Goal: Task Accomplishment & Management: Manage account settings

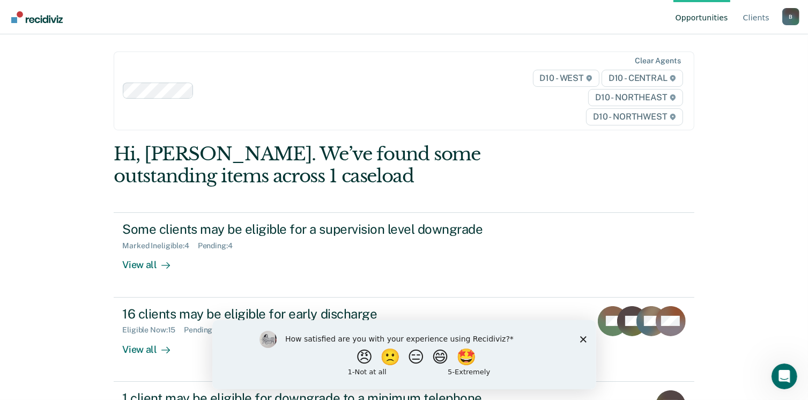
drag, startPoint x: 416, startPoint y: 358, endPoint x: 818, endPoint y: 298, distance: 406.4
click at [595, 319] on html "How satisfied are you with your experience using Recidiviz? 😠 🙁 😑 😄 🤩 1 - Not a…" at bounding box center [404, 353] width 384 height 69
click at [782, 240] on div "Opportunities Client s [EMAIL_ADDRESS][US_STATE][DOMAIN_NAME] B Profile How it …" at bounding box center [404, 200] width 808 height 400
click at [584, 334] on div "How satisfied are you with your experience using Recidiviz? 😠 🙁 😑 😄 🤩 1 - Not a…" at bounding box center [404, 353] width 384 height 69
click at [414, 357] on button "😑" at bounding box center [416, 356] width 25 height 21
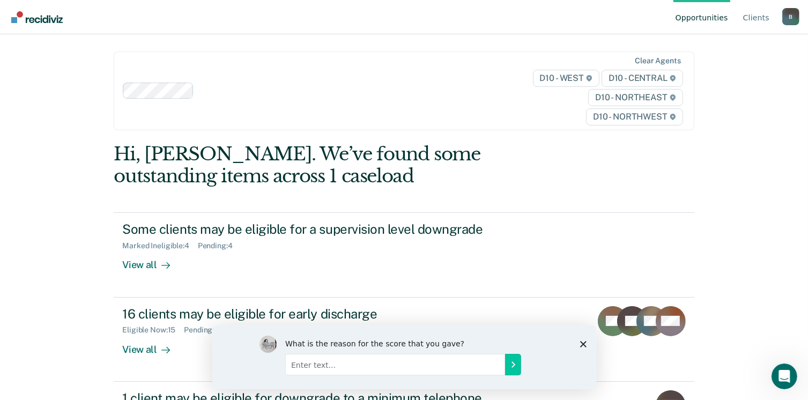
click at [580, 339] on div "What is the reason for the score that you gave?" at bounding box center [404, 356] width 384 height 64
click at [585, 342] on icon "Close survey" at bounding box center [582, 343] width 6 height 6
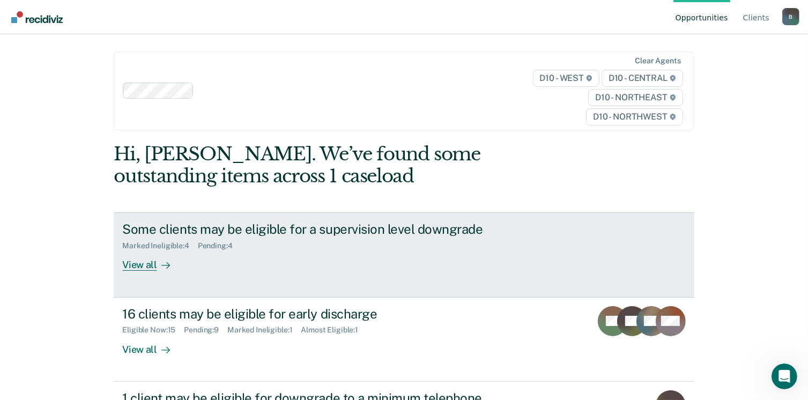
click at [141, 264] on div "View all" at bounding box center [152, 260] width 60 height 21
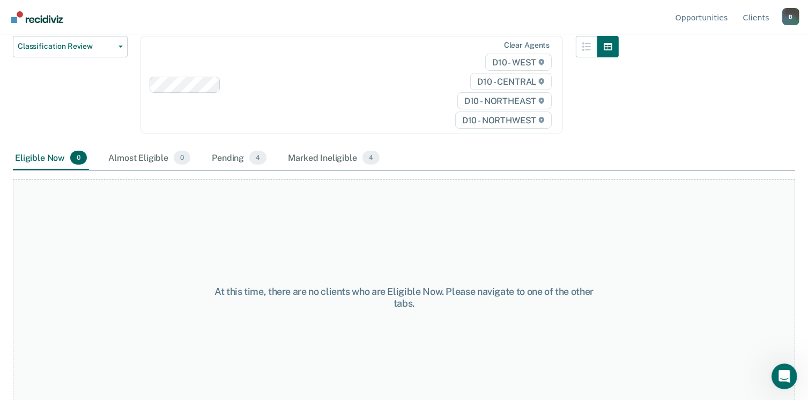
scroll to position [129, 0]
click at [226, 159] on div "Pending 4" at bounding box center [239, 158] width 59 height 24
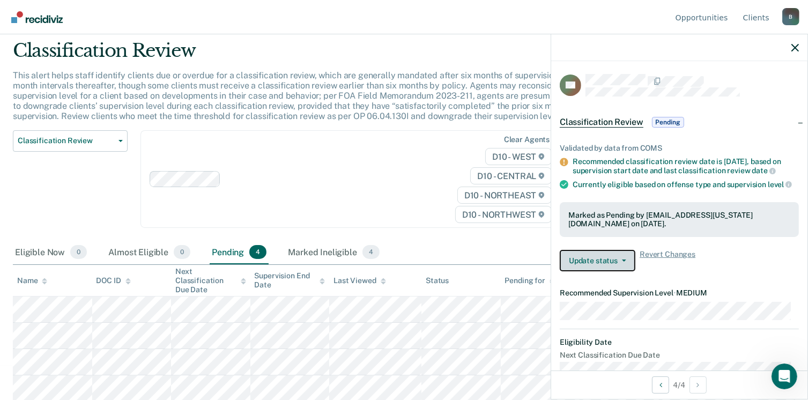
click at [624, 269] on button "Update status" at bounding box center [598, 260] width 76 height 21
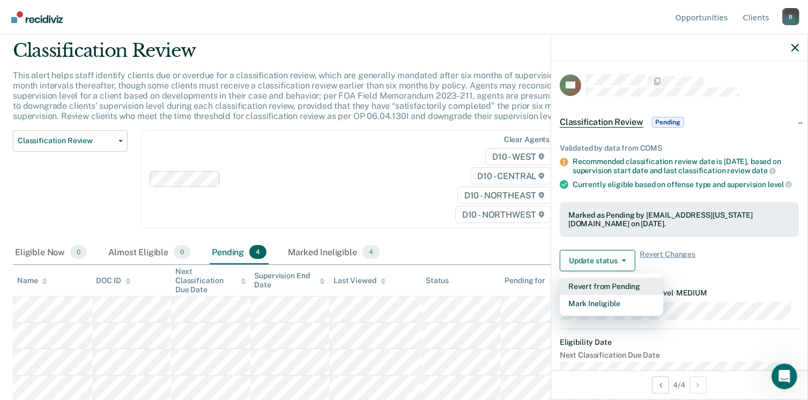
click at [608, 292] on button "Revert from Pending" at bounding box center [611, 286] width 103 height 17
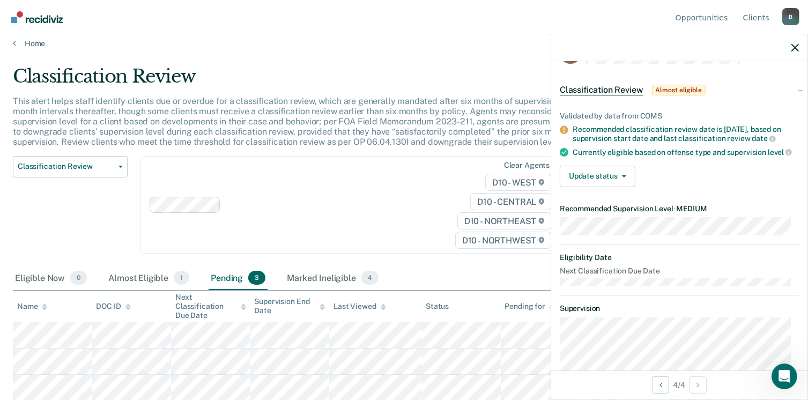
scroll to position [28, 0]
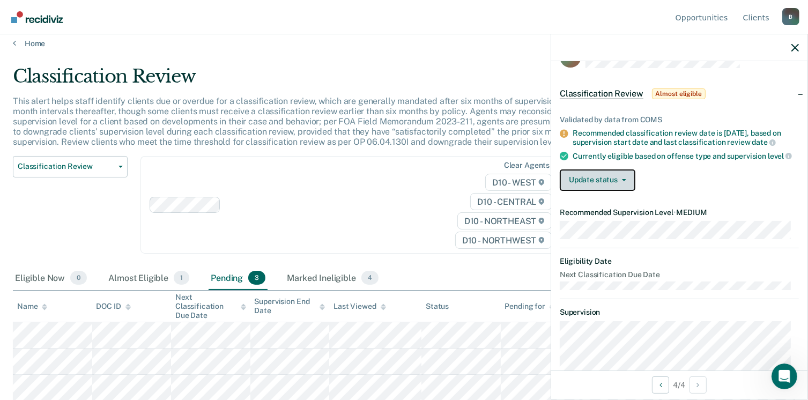
click at [624, 181] on icon "button" at bounding box center [624, 180] width 4 height 2
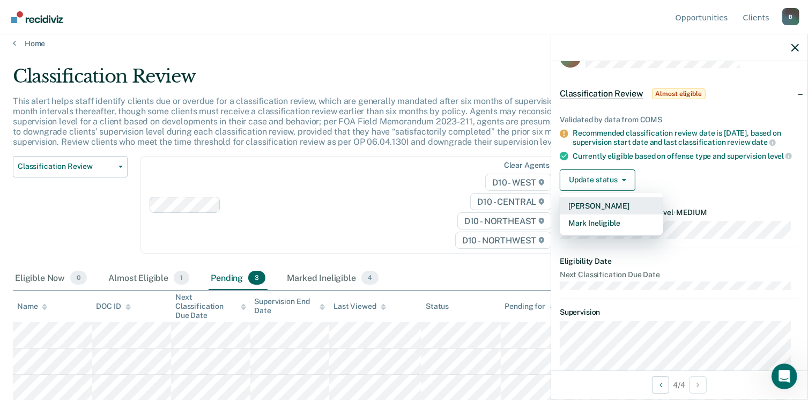
click at [620, 211] on button "[PERSON_NAME]" at bounding box center [611, 205] width 103 height 17
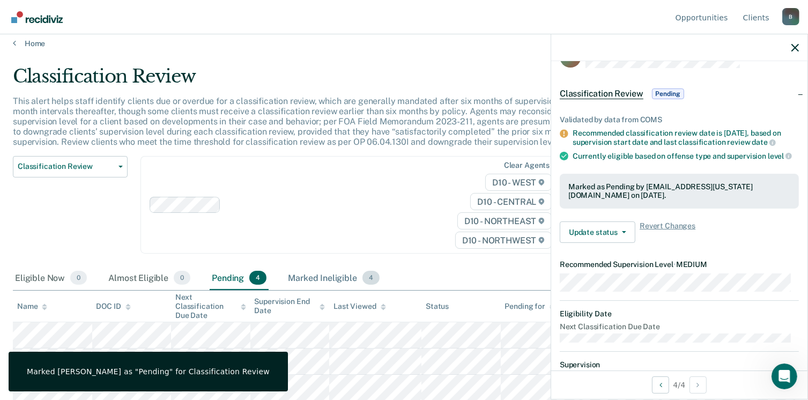
click at [328, 277] on div "Marked Ineligible 4" at bounding box center [334, 278] width 96 height 24
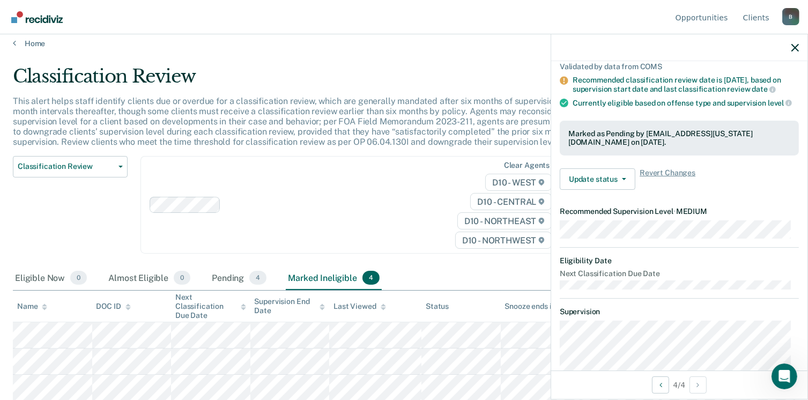
scroll to position [82, 0]
click at [797, 45] on icon "button" at bounding box center [795, 48] width 8 height 8
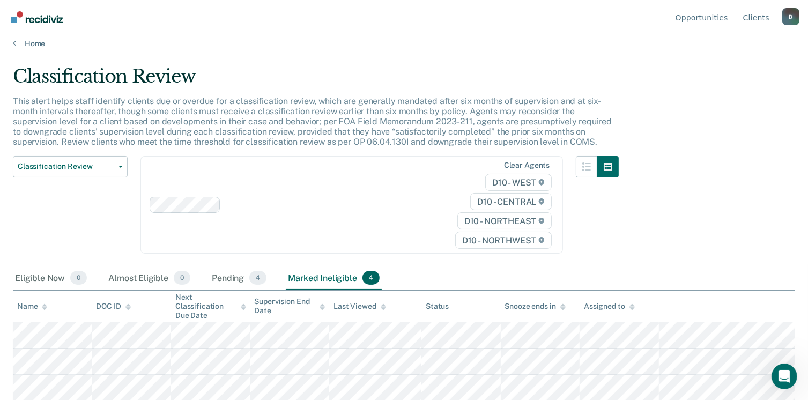
scroll to position [34, 0]
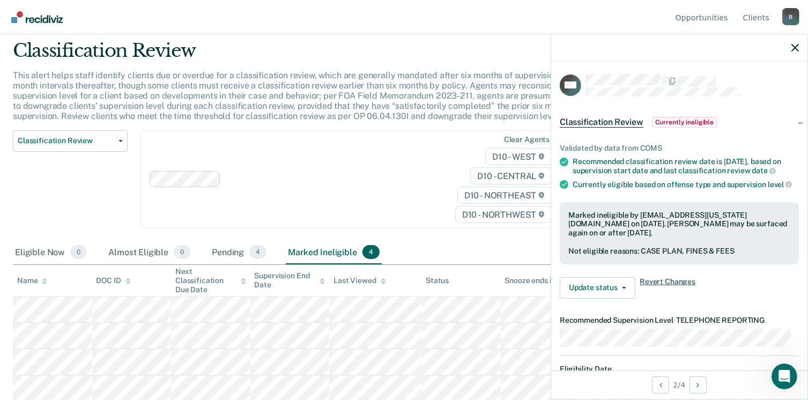
click at [661, 289] on span "Revert Changes" at bounding box center [667, 287] width 56 height 21
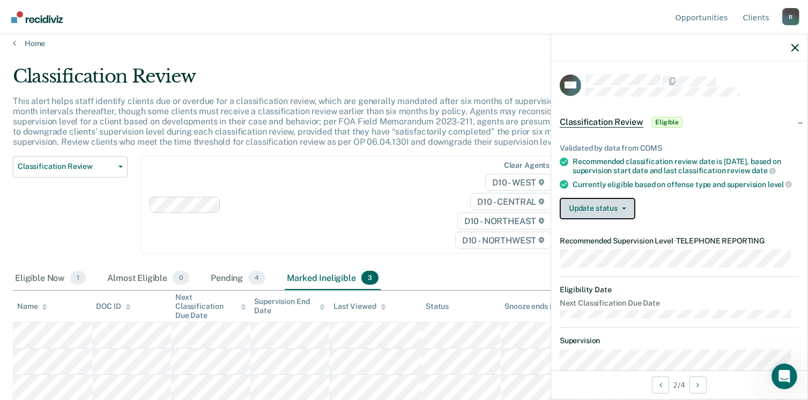
click at [622, 211] on button "Update status" at bounding box center [598, 208] width 76 height 21
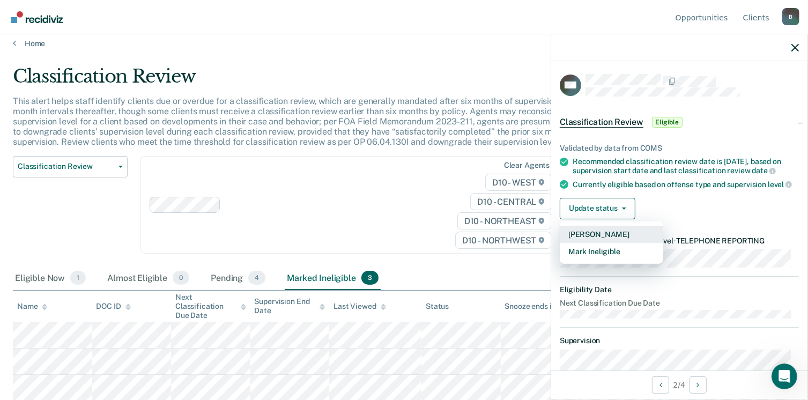
click at [605, 239] on button "[PERSON_NAME]" at bounding box center [611, 234] width 103 height 17
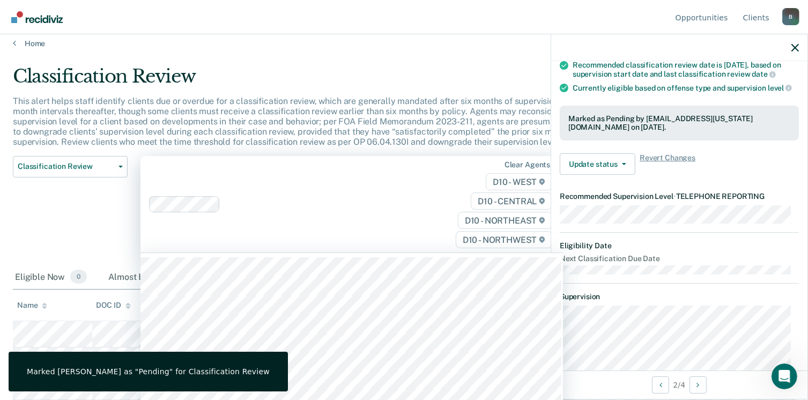
scroll to position [21, 0]
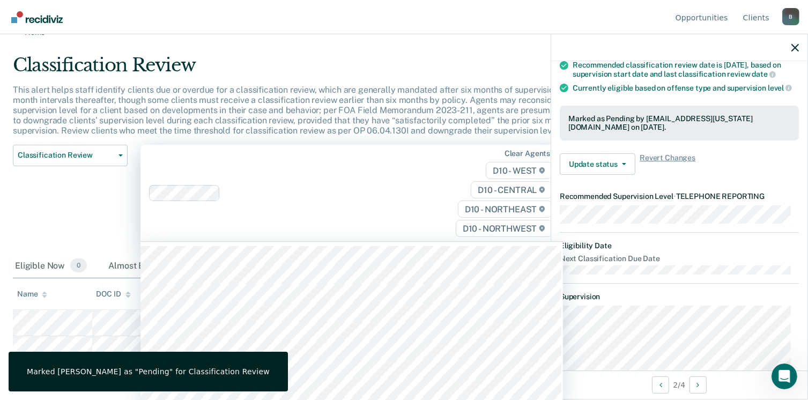
click at [337, 197] on div at bounding box center [291, 193] width 284 height 16
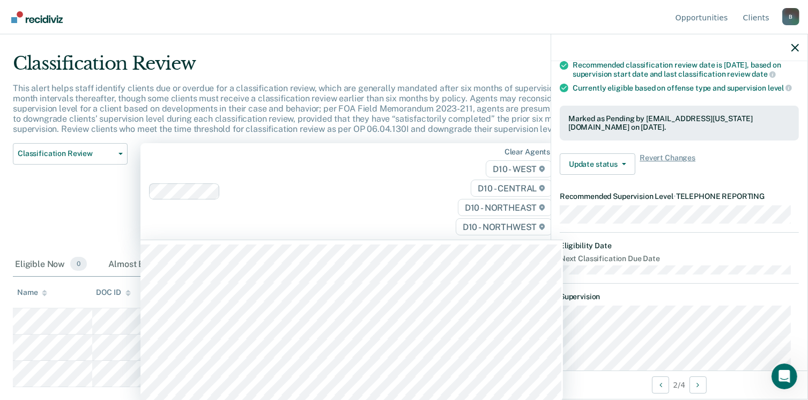
click at [58, 181] on div "Classification Review Classification Review Early Discharge Minimum Telephone R…" at bounding box center [70, 198] width 115 height 110
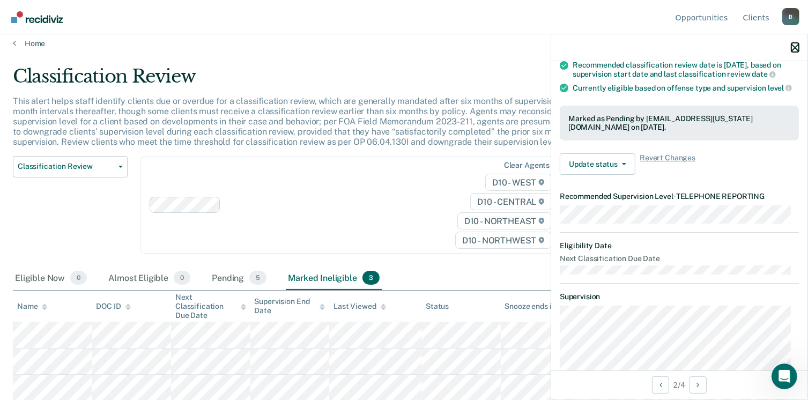
click at [796, 46] on icon "button" at bounding box center [795, 48] width 8 height 8
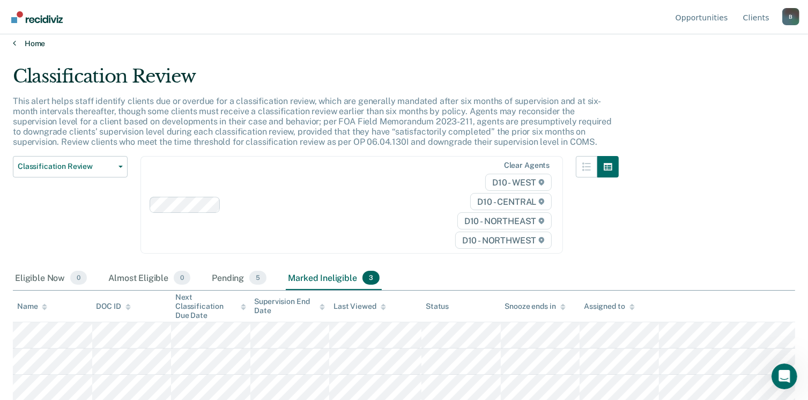
click at [28, 45] on link "Home" at bounding box center [404, 44] width 782 height 10
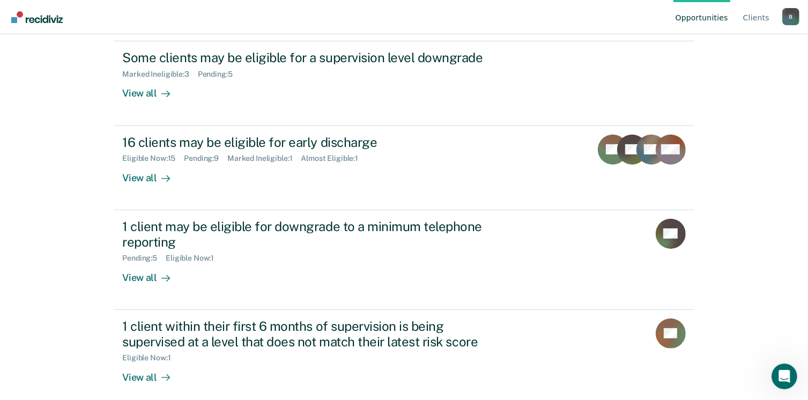
scroll to position [180, 0]
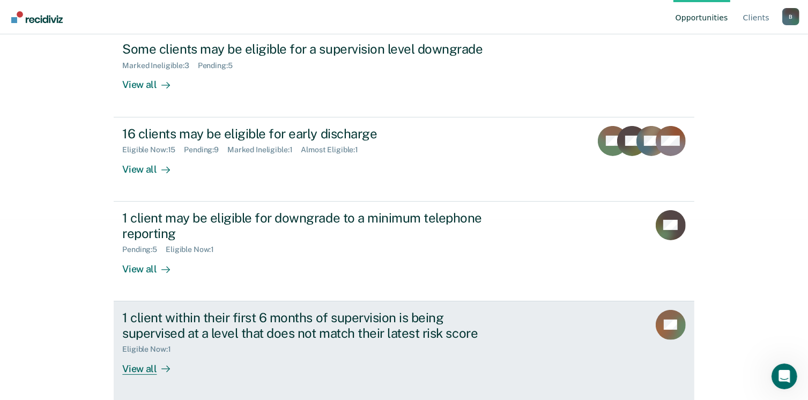
click at [143, 368] on div "View all" at bounding box center [152, 364] width 60 height 21
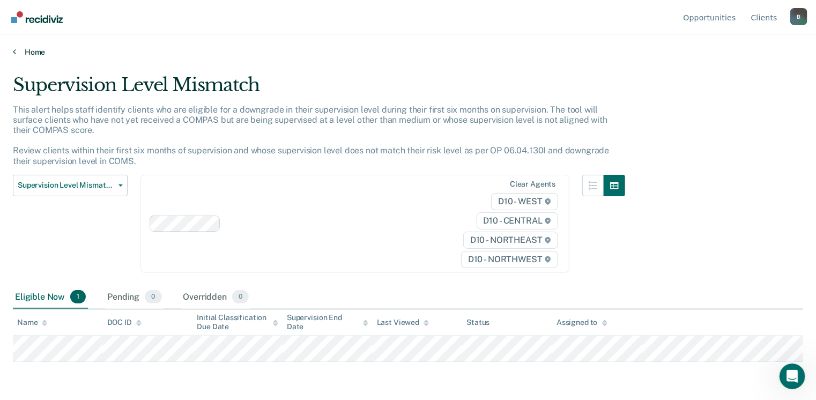
click at [15, 51] on icon at bounding box center [14, 51] width 3 height 9
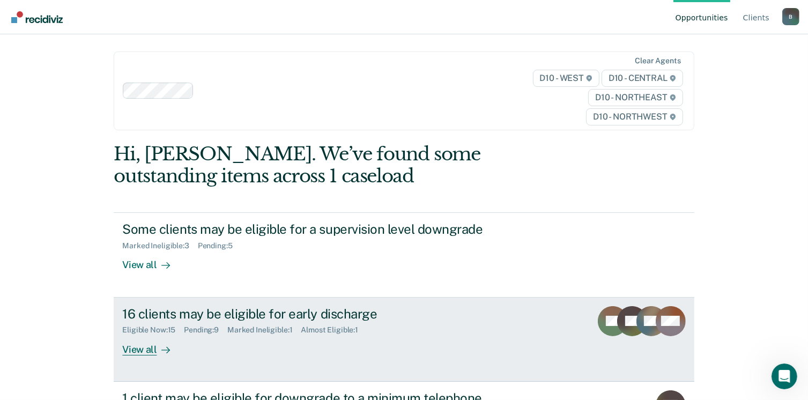
click at [176, 321] on div "Eligible Now : 15 Pending : 9 Marked Ineligible : 1 Almost Eligible : 1" at bounding box center [310, 327] width 376 height 13
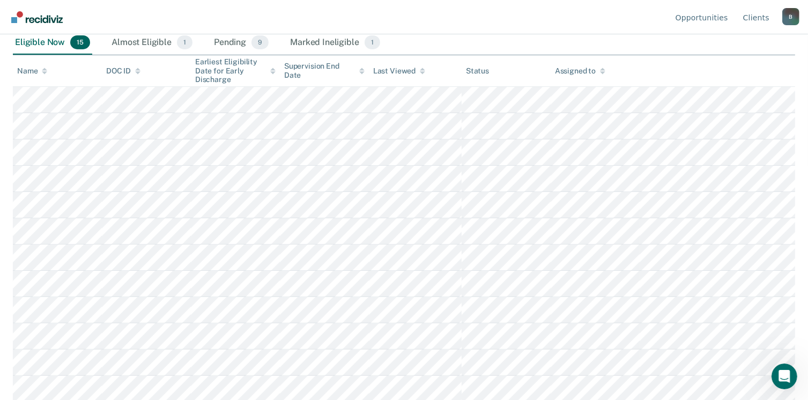
scroll to position [235, 0]
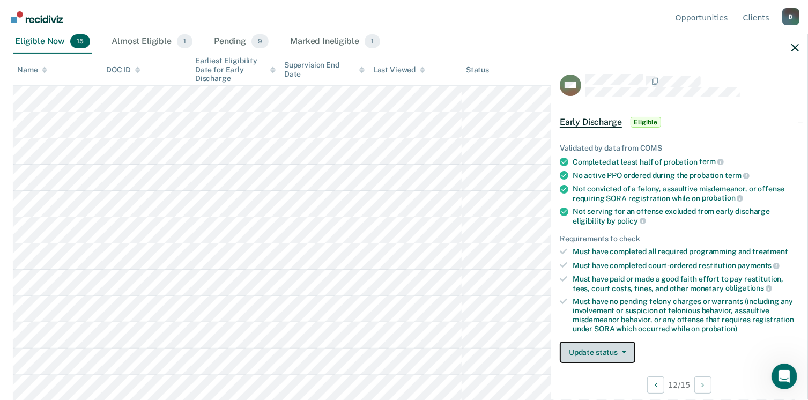
click at [622, 351] on icon "button" at bounding box center [624, 352] width 4 height 2
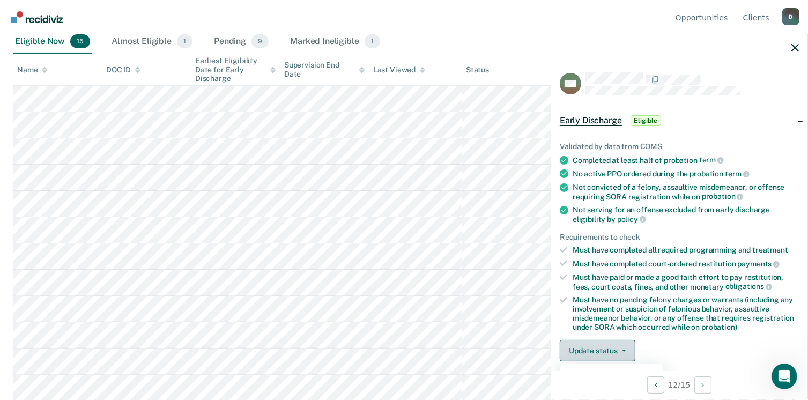
click at [622, 349] on button "Update status" at bounding box center [598, 350] width 76 height 21
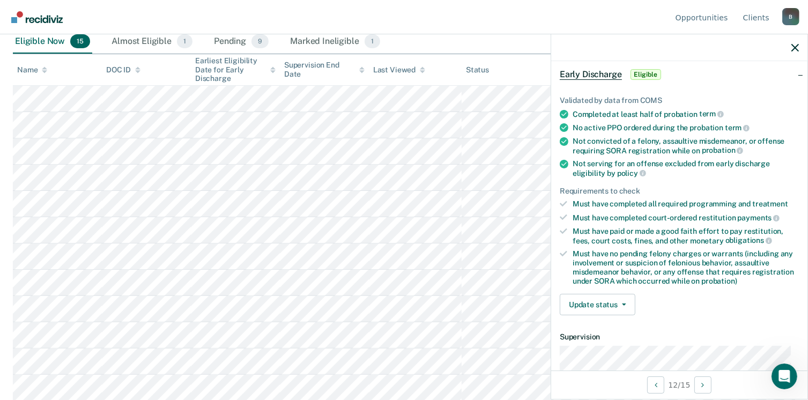
scroll to position [0, 0]
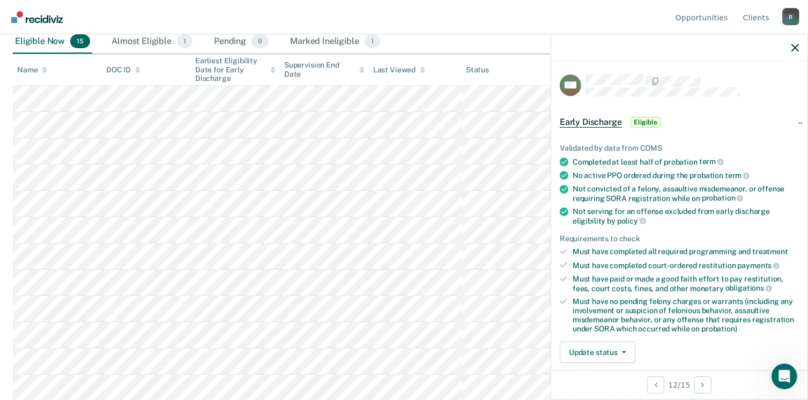
click at [640, 118] on span "Eligible" at bounding box center [645, 122] width 31 height 11
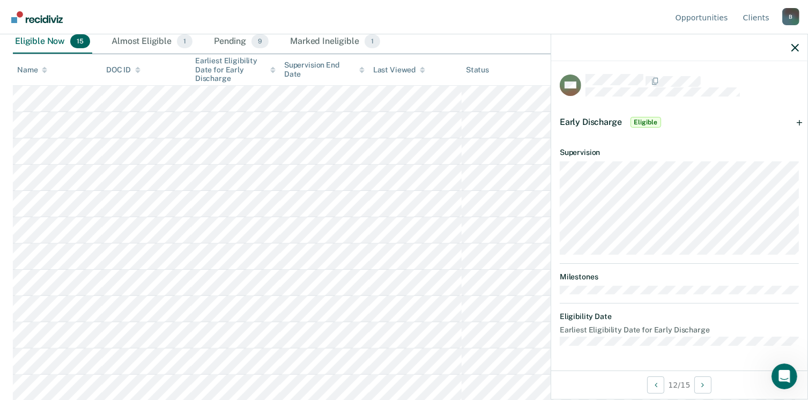
click at [640, 118] on span "Eligible" at bounding box center [645, 122] width 31 height 11
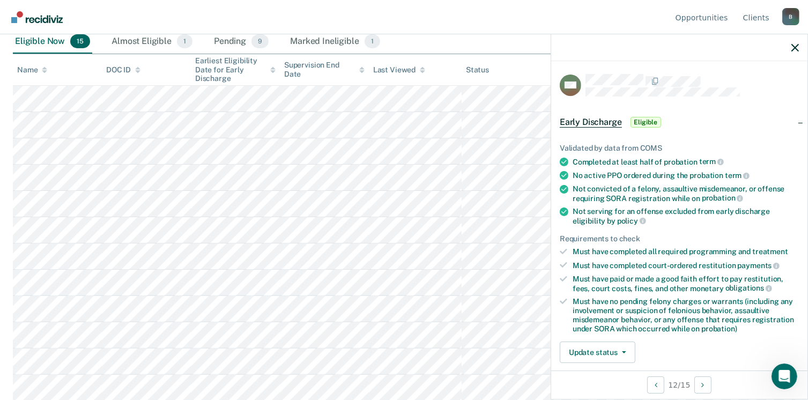
click at [584, 120] on span "Early Discharge" at bounding box center [591, 122] width 62 height 11
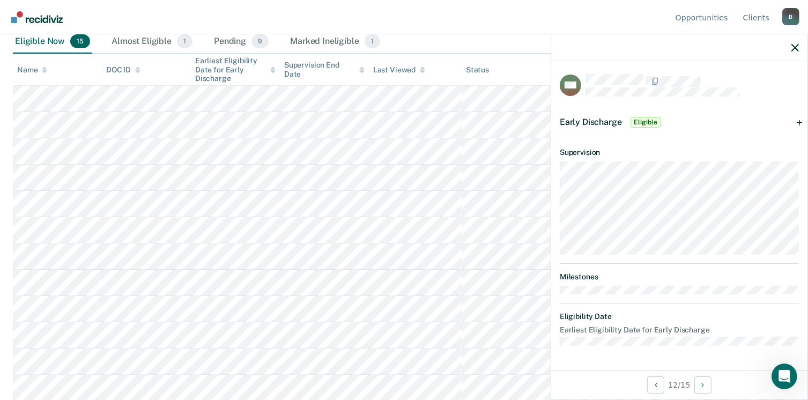
click at [584, 120] on span "Early Discharge" at bounding box center [591, 122] width 62 height 10
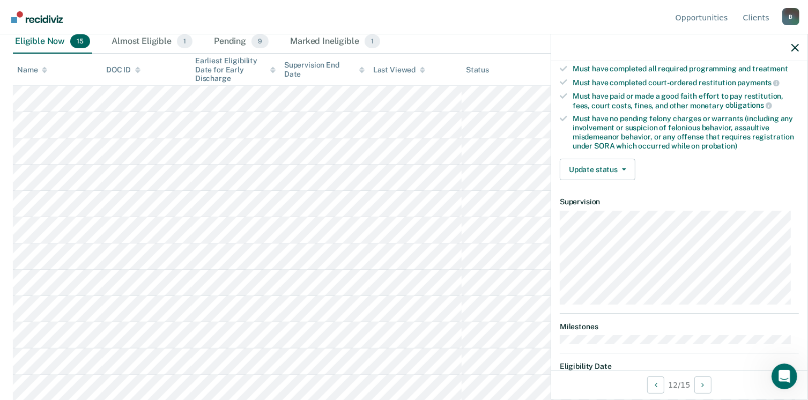
scroll to position [184, 0]
click at [624, 167] on icon "button" at bounding box center [624, 168] width 4 height 2
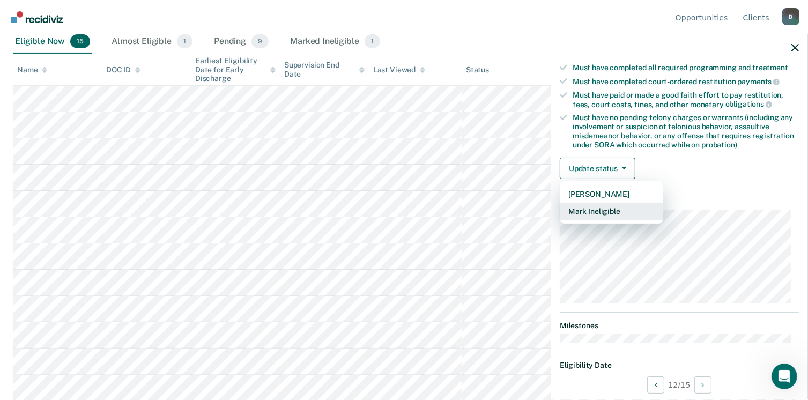
click at [603, 206] on button "Mark Ineligible" at bounding box center [611, 211] width 103 height 17
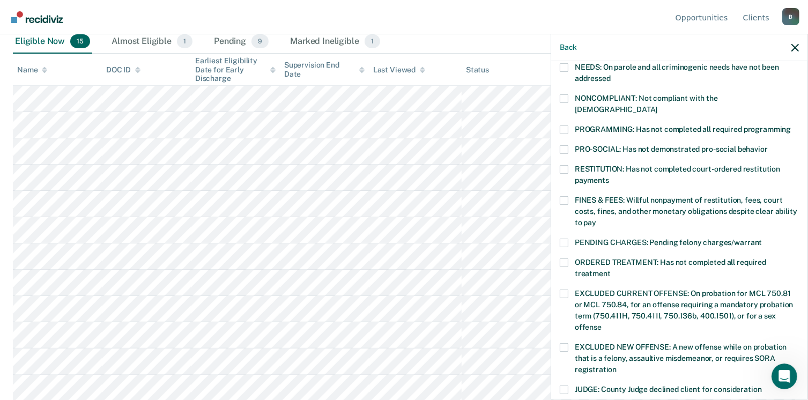
click at [560, 100] on span at bounding box center [564, 98] width 9 height 9
click at [657, 106] on input "NONCOMPLIANT: Not compliant with the [DEMOGRAPHIC_DATA]" at bounding box center [657, 106] width 0 height 0
click at [563, 125] on span at bounding box center [564, 129] width 9 height 9
click at [790, 125] on input "PROGRAMMING: Has not completed all required programming" at bounding box center [790, 125] width 0 height 0
click at [563, 238] on span at bounding box center [564, 242] width 9 height 9
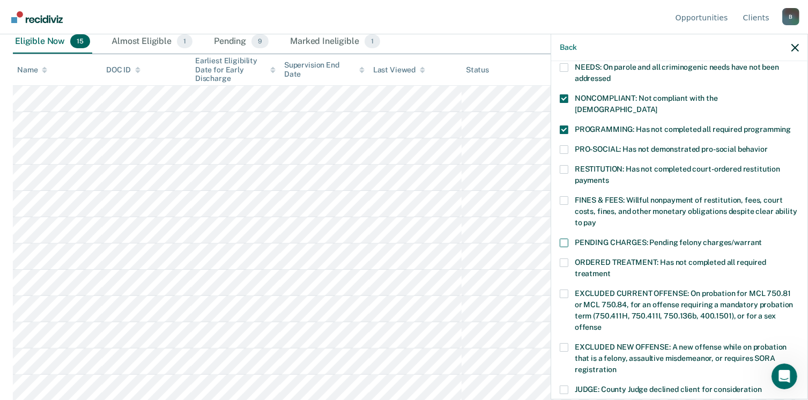
click at [762, 238] on input "PENDING CHARGES: Pending felony charges/warrant" at bounding box center [762, 238] width 0 height 0
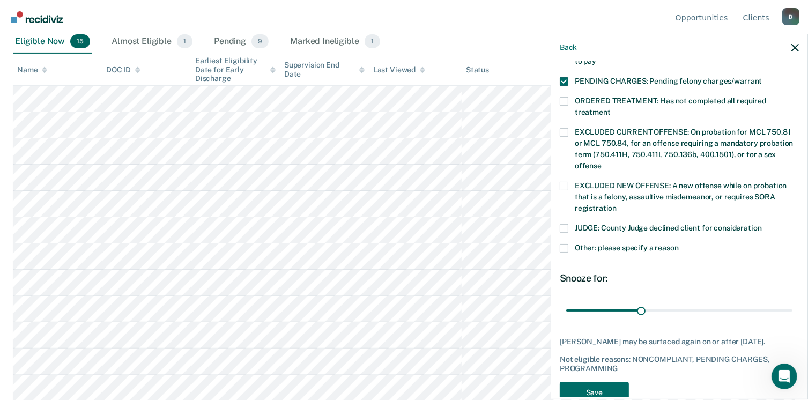
scroll to position [358, 0]
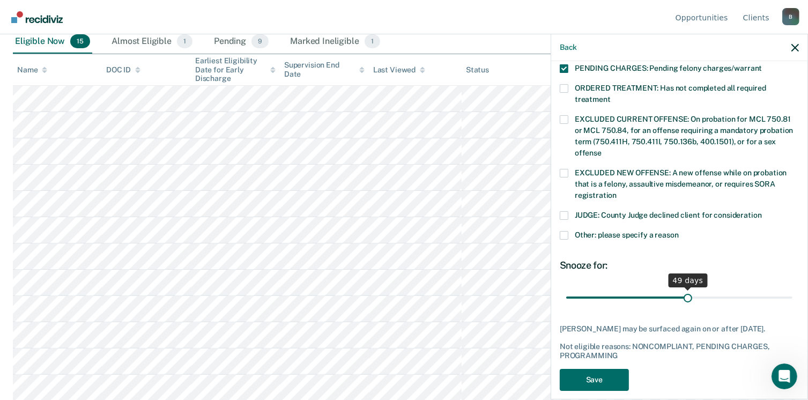
drag, startPoint x: 638, startPoint y: 282, endPoint x: 683, endPoint y: 281, distance: 45.6
click at [683, 288] on input "range" at bounding box center [679, 297] width 226 height 19
drag, startPoint x: 680, startPoint y: 285, endPoint x: 785, endPoint y: 273, distance: 106.2
type input "90"
click at [785, 288] on input "range" at bounding box center [679, 297] width 226 height 19
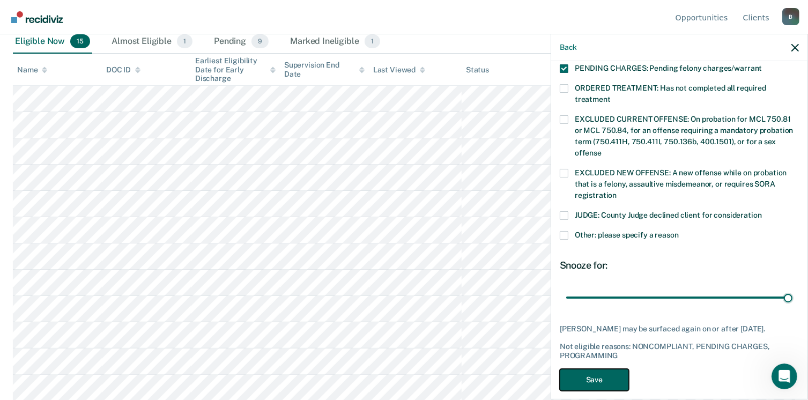
click at [600, 369] on button "Save" at bounding box center [594, 380] width 69 height 22
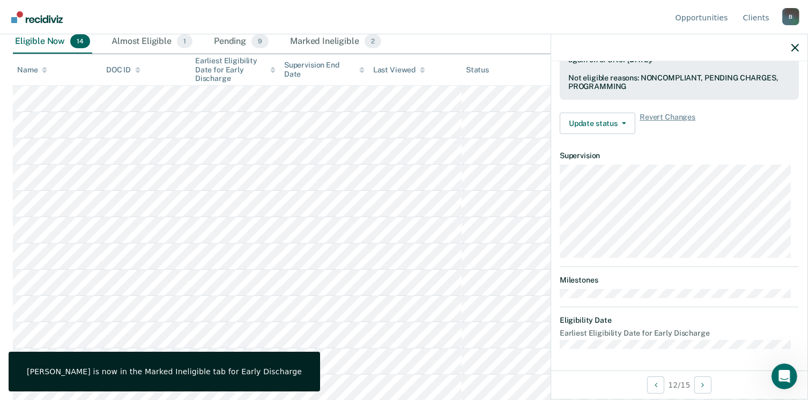
scroll to position [313, 0]
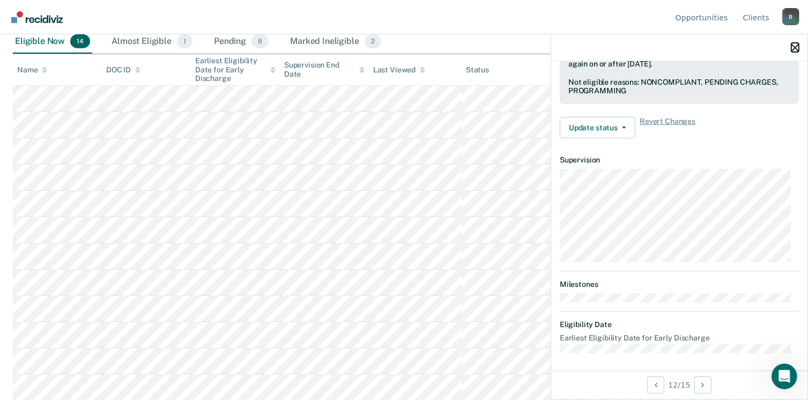
click at [794, 47] on icon "button" at bounding box center [795, 48] width 8 height 8
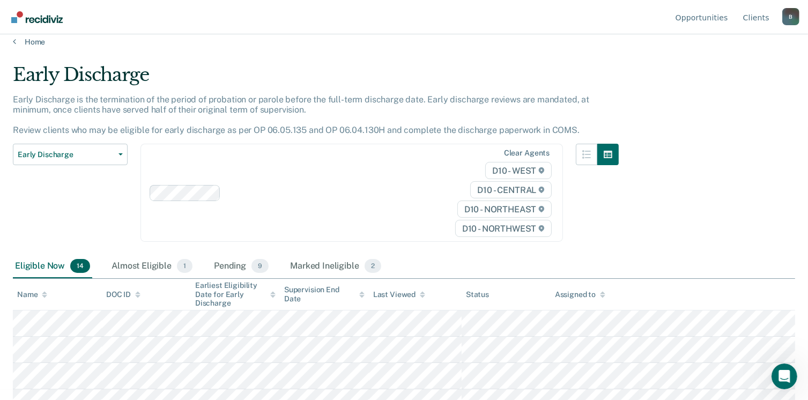
scroll to position [0, 0]
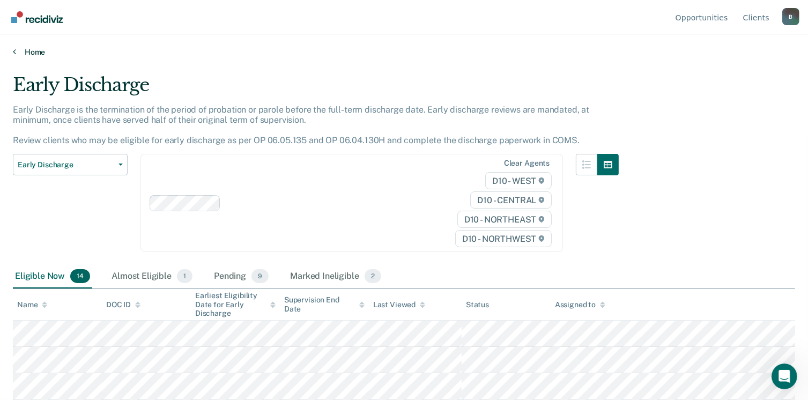
click at [28, 51] on link "Home" at bounding box center [404, 52] width 782 height 10
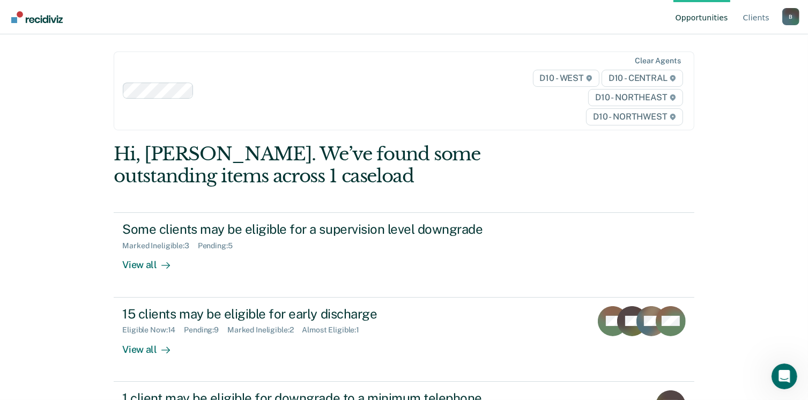
click at [38, 21] on img "Go to Recidiviz Home" at bounding box center [36, 17] width 51 height 12
click at [717, 1] on link "Opportunities" at bounding box center [701, 17] width 57 height 34
